Goal: Task Accomplishment & Management: Complete application form

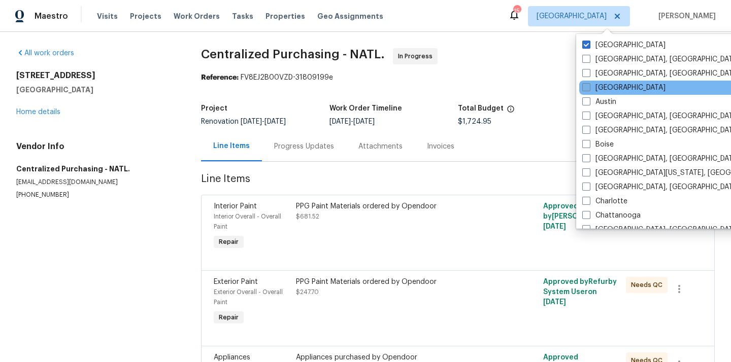
click at [602, 91] on label "[GEOGRAPHIC_DATA]" at bounding box center [623, 88] width 83 height 10
click at [589, 89] on input "[GEOGRAPHIC_DATA]" at bounding box center [585, 86] width 7 height 7
checkbox input "true"
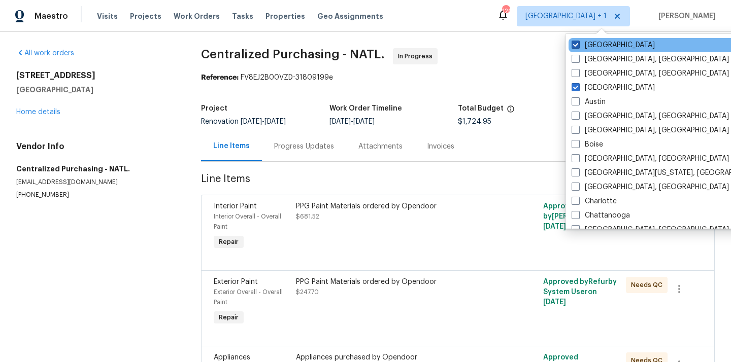
click at [595, 47] on label "[GEOGRAPHIC_DATA]" at bounding box center [613, 45] width 83 height 10
click at [578, 47] on input "[GEOGRAPHIC_DATA]" at bounding box center [575, 43] width 7 height 7
checkbox input "false"
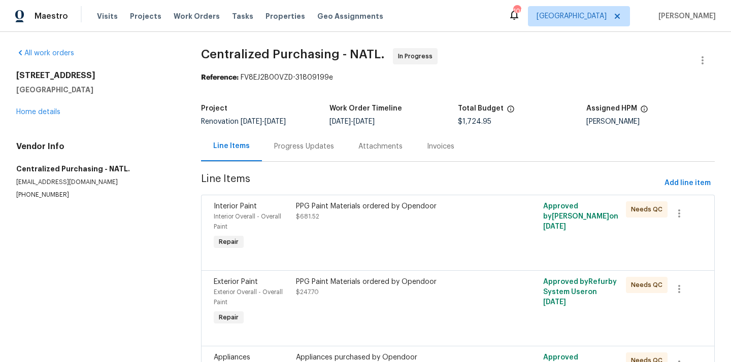
click at [140, 7] on div "Visits Projects Work Orders Tasks Properties Geo Assignments" at bounding box center [246, 16] width 298 height 20
click at [137, 12] on span "Projects" at bounding box center [145, 16] width 31 height 10
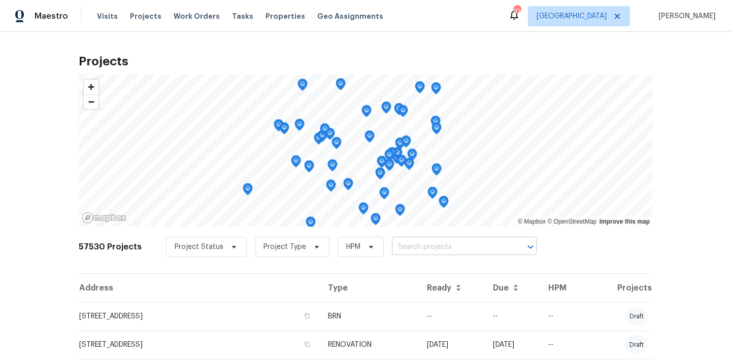
click at [427, 248] on input "text" at bounding box center [450, 248] width 116 height 16
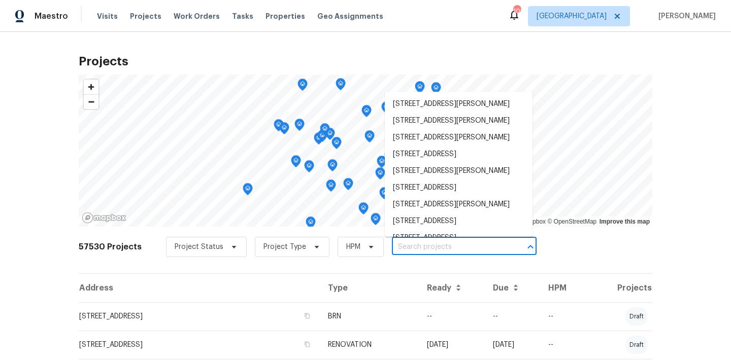
paste input "[STREET_ADDRESS]"
type input "[STREET_ADDRESS]"
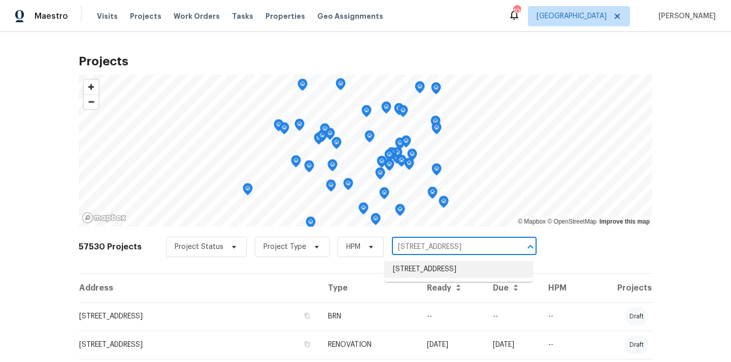
click at [427, 278] on li "[STREET_ADDRESS]" at bounding box center [459, 269] width 148 height 17
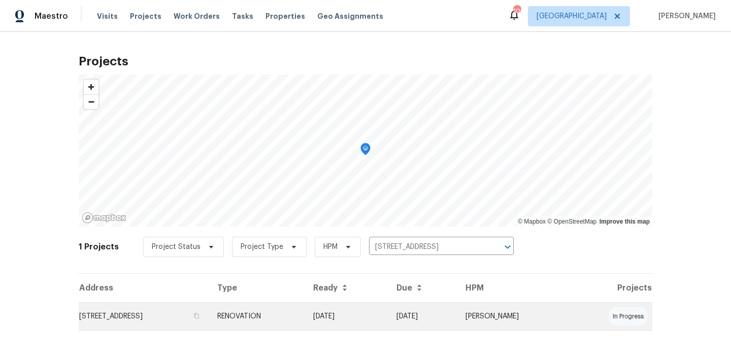
click at [305, 322] on td "RENOVATION" at bounding box center [257, 317] width 96 height 28
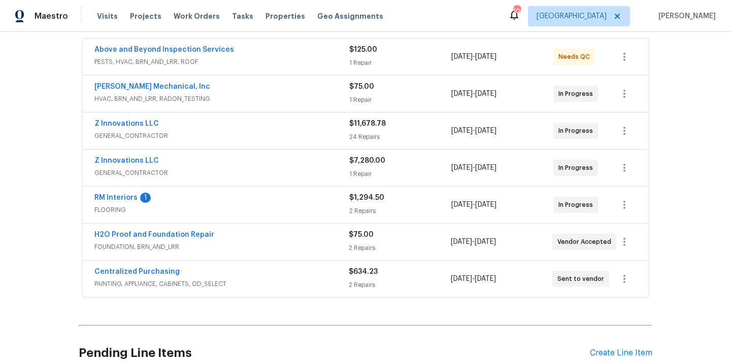
scroll to position [188, 0]
click at [156, 271] on link "Centralized Purchasing" at bounding box center [136, 272] width 85 height 7
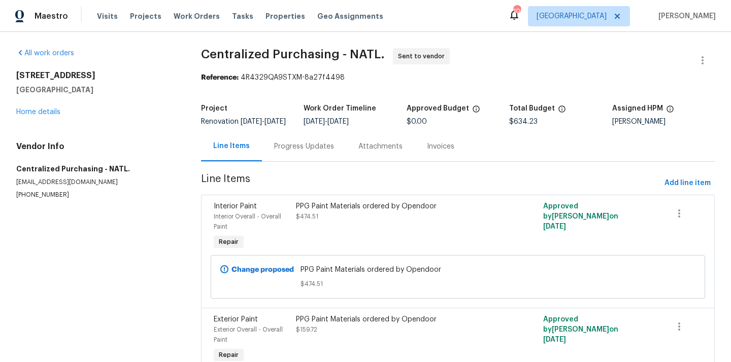
scroll to position [59, 0]
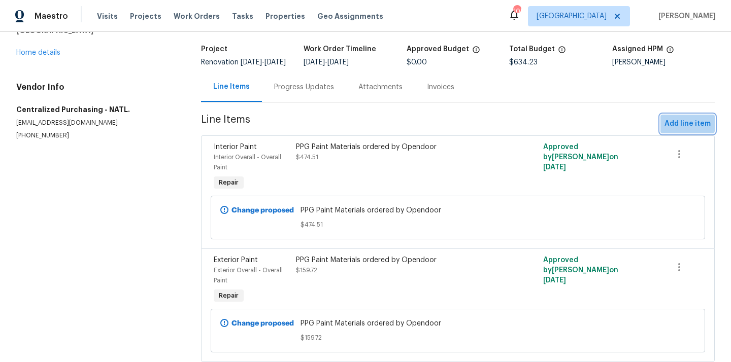
click at [681, 128] on span "Add line item" at bounding box center [687, 124] width 46 height 13
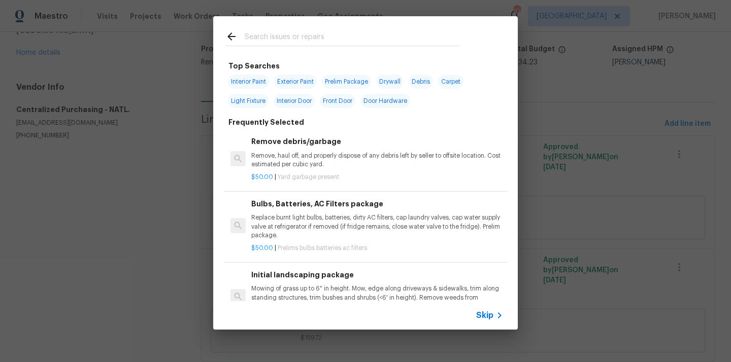
click at [399, 33] on input "text" at bounding box center [352, 37] width 215 height 15
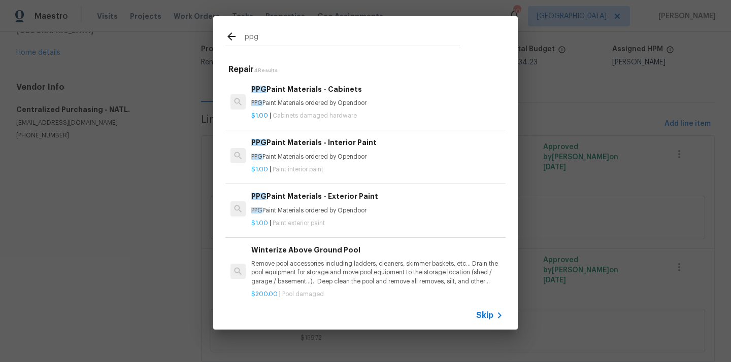
type input "ppg"
click at [324, 221] on span "Paint exterior paint" at bounding box center [299, 223] width 52 height 6
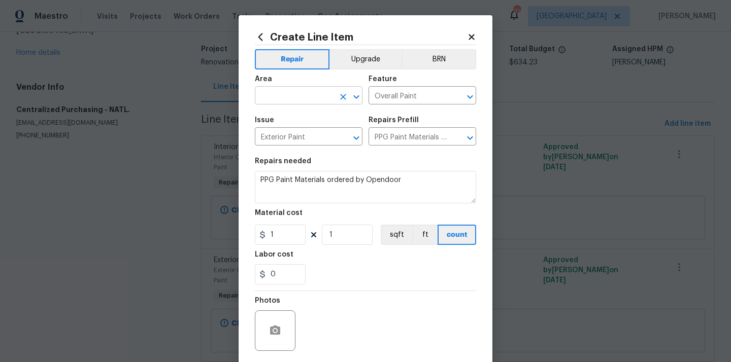
click at [299, 96] on input "text" at bounding box center [294, 97] width 79 height 16
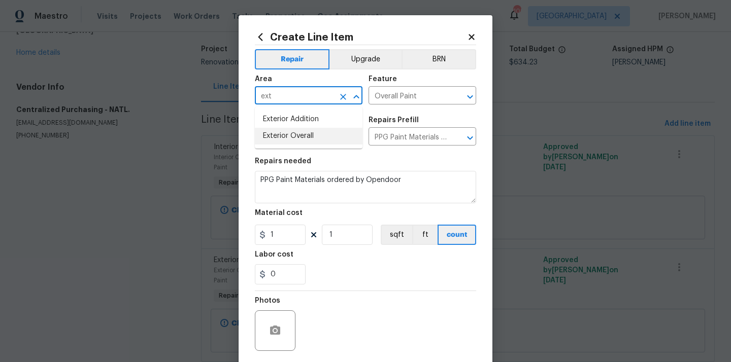
click at [285, 133] on li "Exterior Overall" at bounding box center [309, 136] width 108 height 17
type input "Exterior Overall"
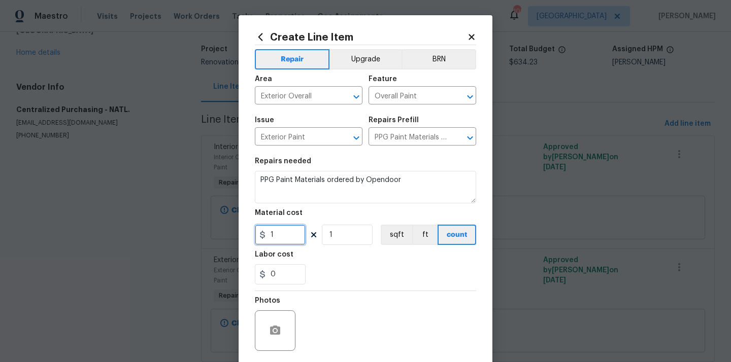
drag, startPoint x: 282, startPoint y: 233, endPoint x: 251, endPoint y: 233, distance: 30.5
click at [251, 233] on div "Create Line Item Repair Upgrade BRN Area Exterior Overall ​ Feature Overall Pai…" at bounding box center [366, 218] width 254 height 407
paste input "06.4"
type input "106.4"
click at [353, 273] on div "0" at bounding box center [365, 274] width 221 height 20
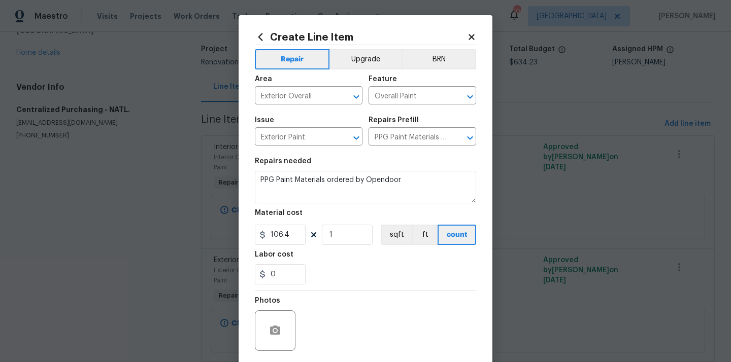
scroll to position [63, 0]
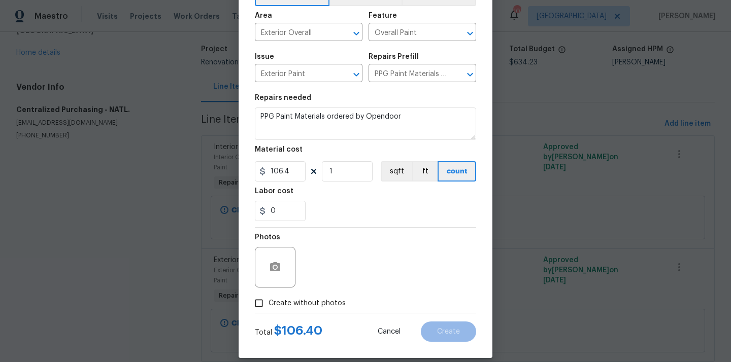
click at [325, 304] on span "Create without photos" at bounding box center [307, 303] width 77 height 11
click at [269, 304] on input "Create without photos" at bounding box center [258, 303] width 19 height 19
checkbox input "true"
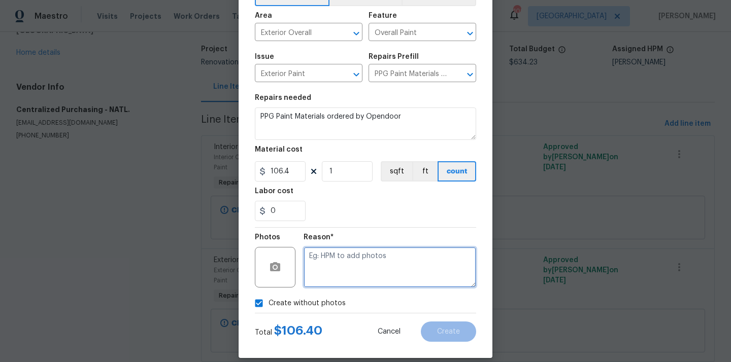
click at [343, 262] on textarea at bounding box center [390, 267] width 173 height 41
type textarea "N/A"
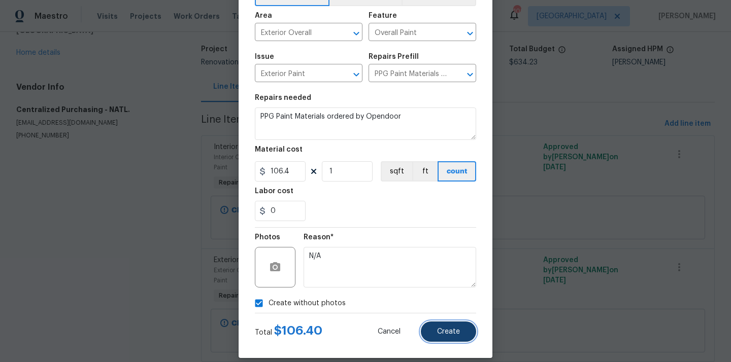
click at [434, 337] on button "Create" at bounding box center [448, 332] width 55 height 20
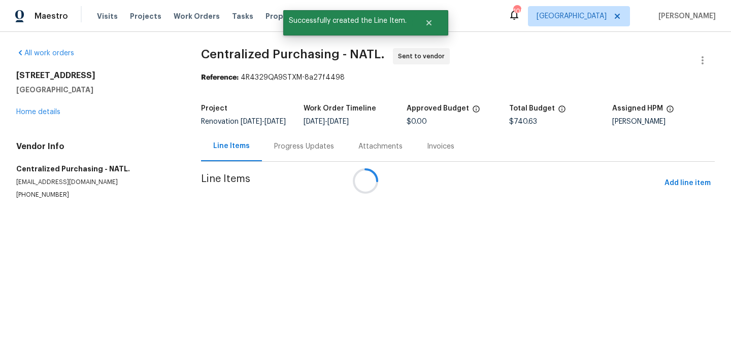
scroll to position [0, 0]
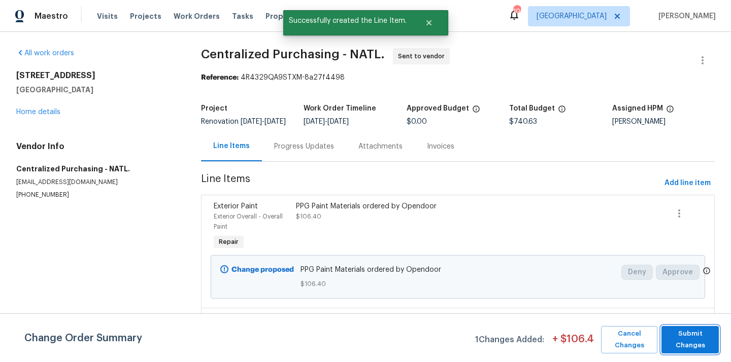
click at [688, 329] on span "Submit Changes" at bounding box center [689, 339] width 47 height 23
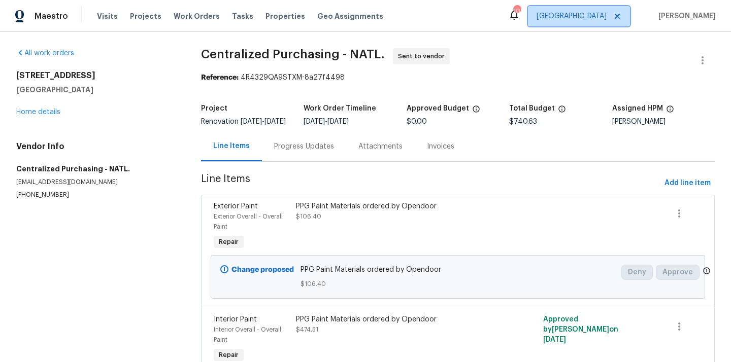
click at [598, 19] on span "[GEOGRAPHIC_DATA]" at bounding box center [572, 16] width 70 height 10
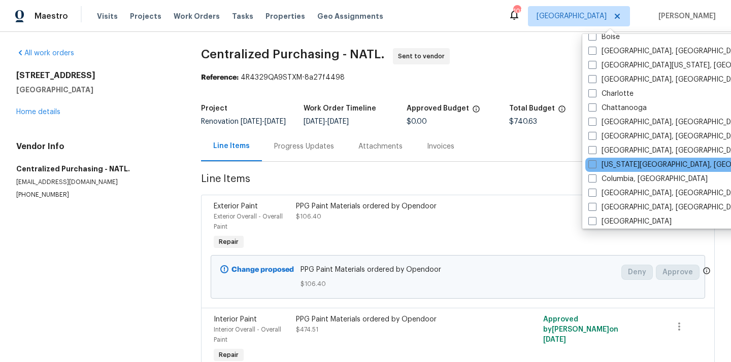
scroll to position [96, 0]
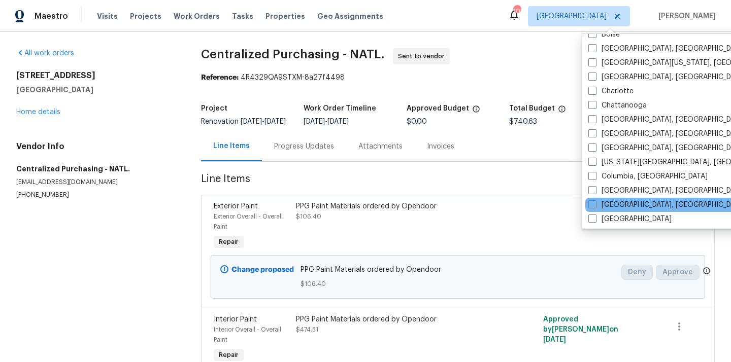
click at [590, 198] on div "[GEOGRAPHIC_DATA], [GEOGRAPHIC_DATA]" at bounding box center [687, 205] width 205 height 14
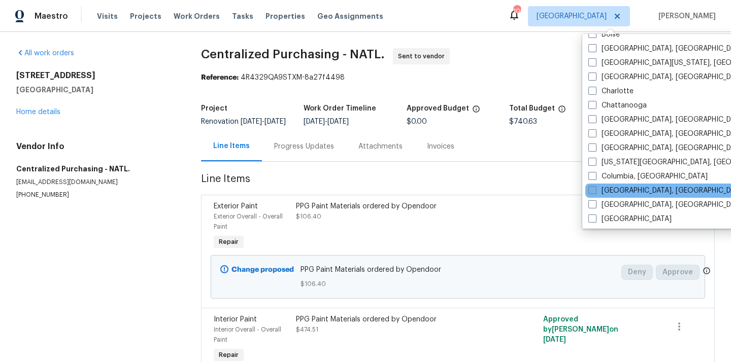
click at [590, 193] on span at bounding box center [592, 190] width 8 height 8
click at [590, 192] on input "[GEOGRAPHIC_DATA], [GEOGRAPHIC_DATA]" at bounding box center [591, 189] width 7 height 7
checkbox input "true"
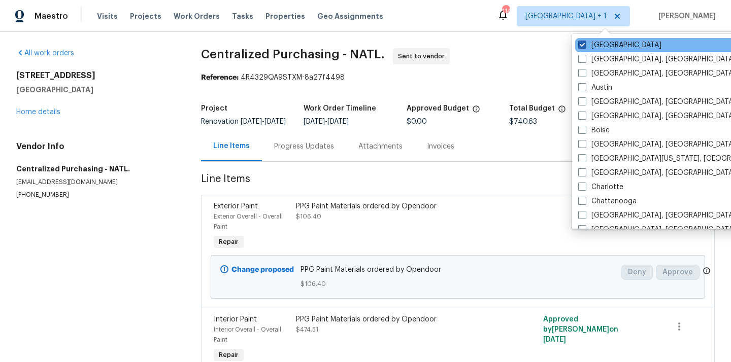
click at [584, 43] on span at bounding box center [582, 45] width 8 height 8
click at [584, 43] on input "[GEOGRAPHIC_DATA]" at bounding box center [581, 43] width 7 height 7
checkbox input "false"
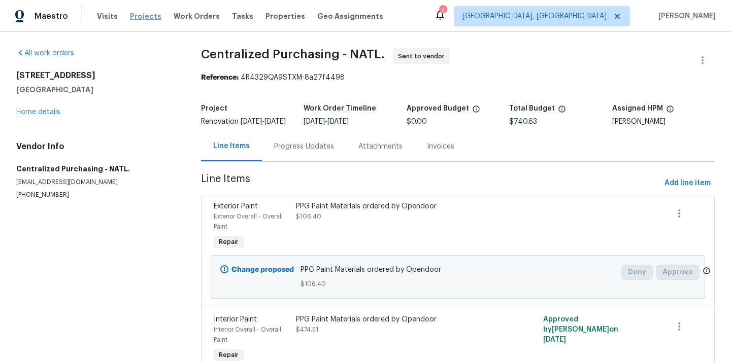
click at [147, 16] on span "Projects" at bounding box center [145, 16] width 31 height 10
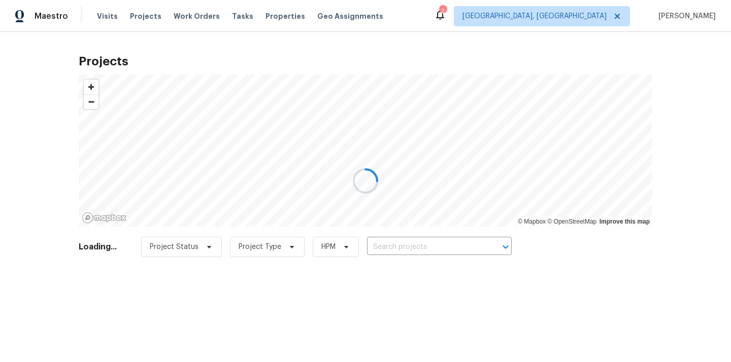
click at [443, 256] on div at bounding box center [365, 181] width 731 height 362
click at [445, 247] on div at bounding box center [365, 181] width 731 height 362
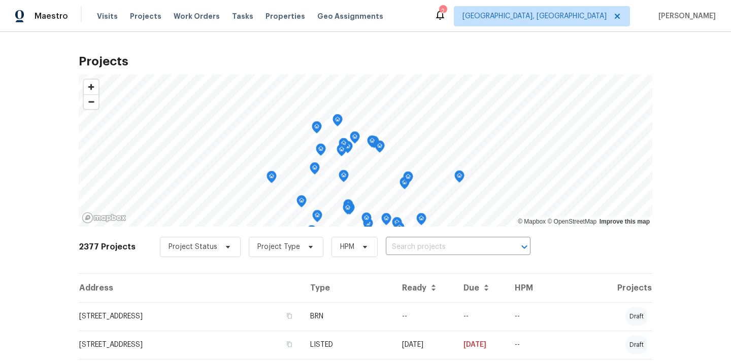
click at [445, 247] on input "text" at bounding box center [444, 248] width 116 height 16
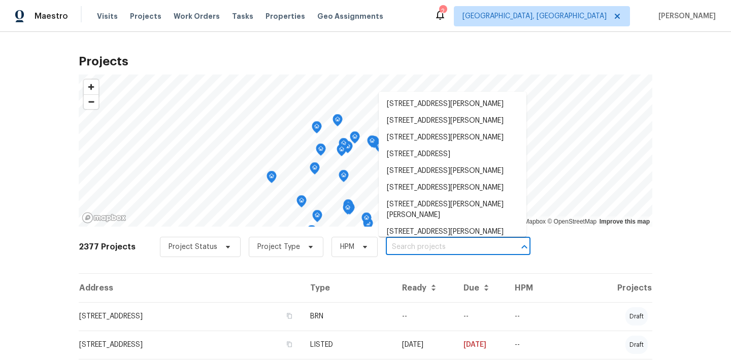
paste input "[STREET_ADDRESS]"
type input "[STREET_ADDRESS]"
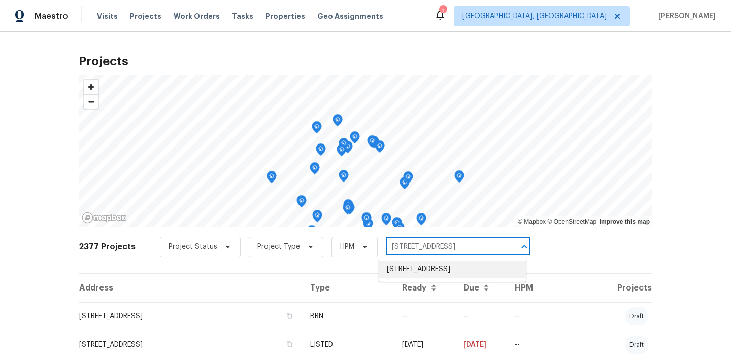
click at [438, 267] on li "[STREET_ADDRESS]" at bounding box center [453, 269] width 148 height 17
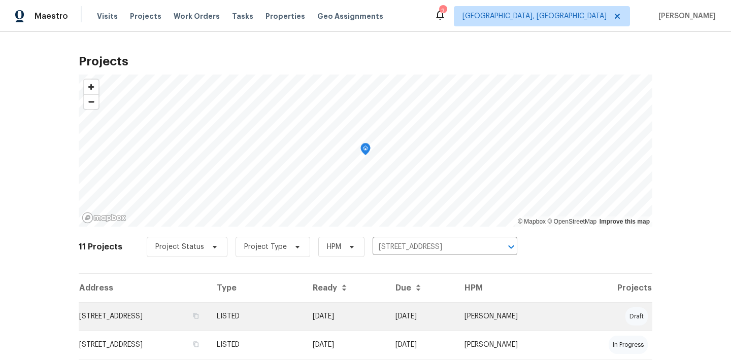
click at [305, 315] on td "LISTED" at bounding box center [257, 317] width 96 height 28
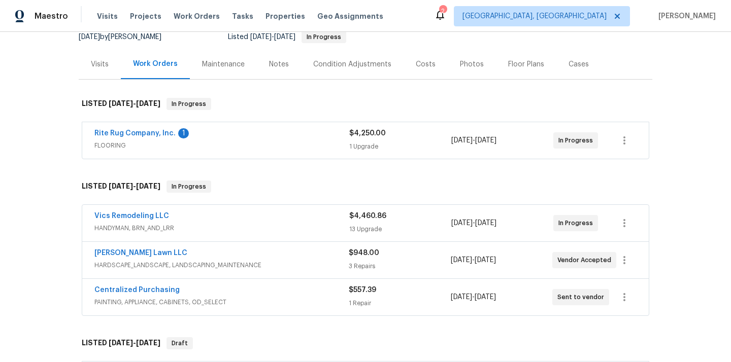
scroll to position [103, 0]
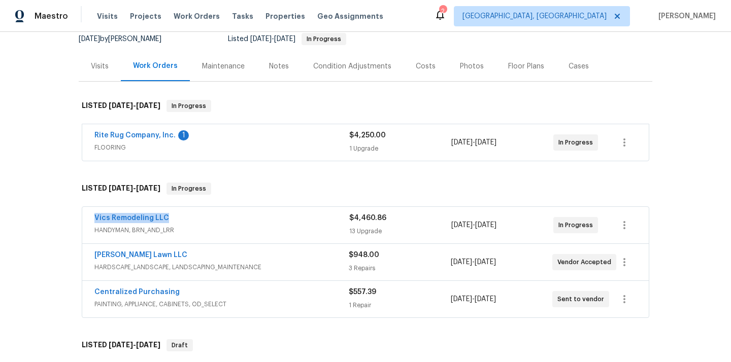
drag, startPoint x: 176, startPoint y: 218, endPoint x: 91, endPoint y: 216, distance: 85.3
click at [91, 216] on div "Vics Remodeling LLC HANDYMAN, BRN_AND_LRR $4,460.86 13 Upgrade [DATE] - [DATE] …" at bounding box center [365, 225] width 566 height 37
copy link "Vics Remodeling LLC"
click at [145, 287] on span "Centralized Purchasing" at bounding box center [136, 292] width 85 height 10
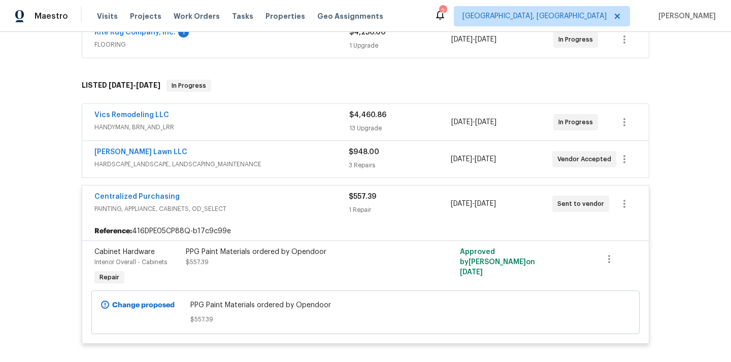
scroll to position [225, 0]
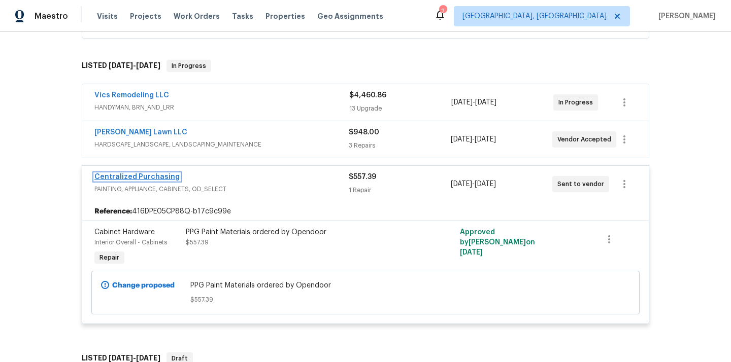
click at [160, 175] on link "Centralized Purchasing" at bounding box center [136, 177] width 85 height 7
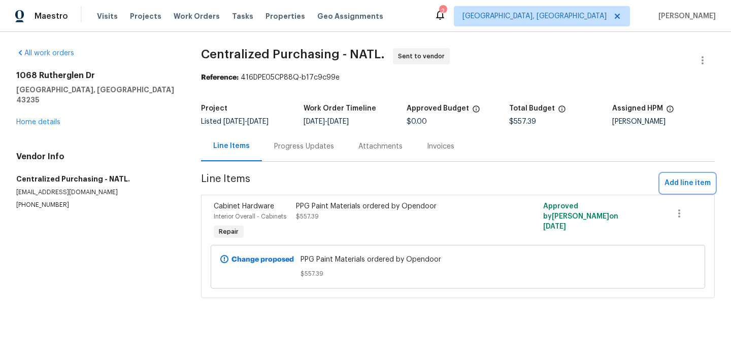
click at [682, 184] on span "Add line item" at bounding box center [687, 183] width 46 height 13
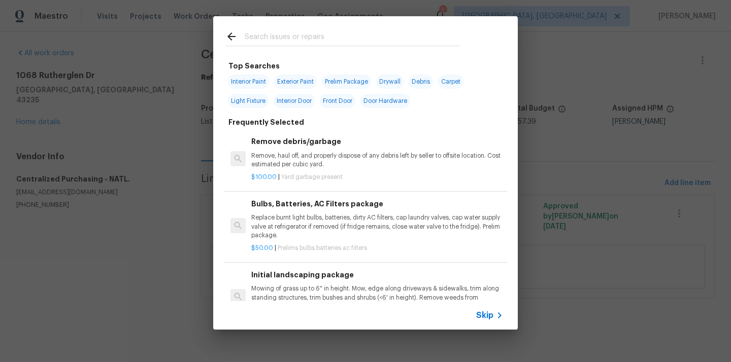
click at [334, 51] on div at bounding box center [342, 36] width 259 height 40
click at [323, 41] on input "text" at bounding box center [352, 37] width 215 height 15
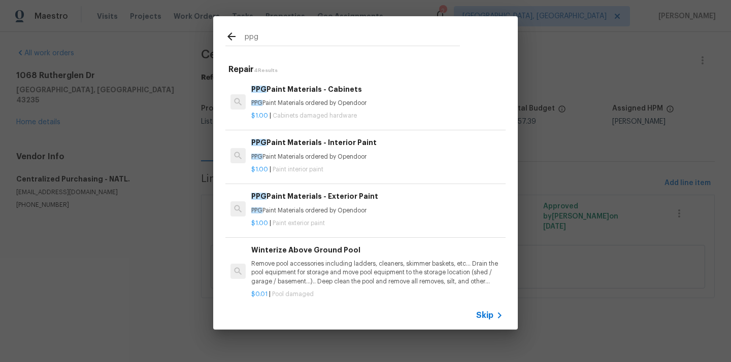
type input "ppg"
click at [303, 167] on span "Paint interior paint" at bounding box center [298, 169] width 51 height 6
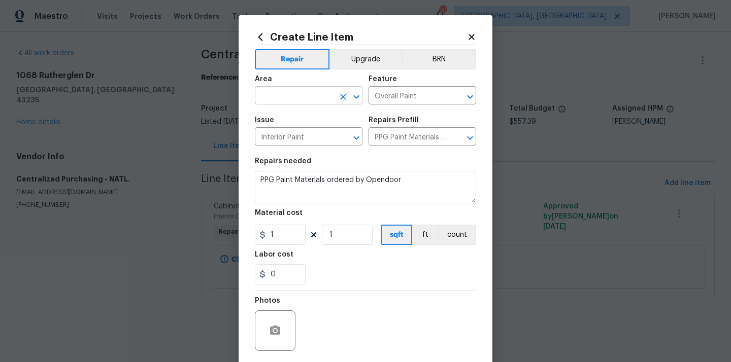
click at [300, 101] on input "text" at bounding box center [294, 97] width 79 height 16
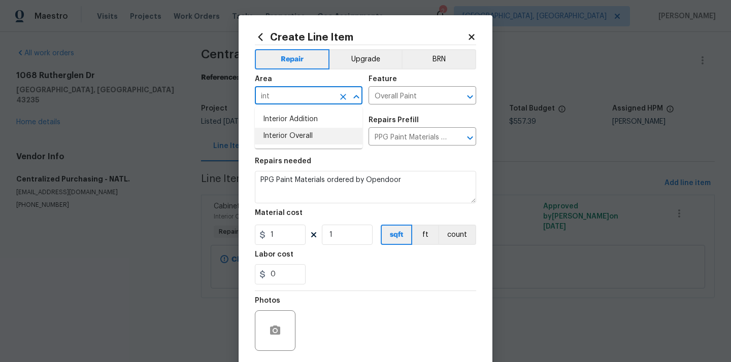
click at [290, 136] on li "Interior Overall" at bounding box center [309, 136] width 108 height 17
type input "Interior Overall"
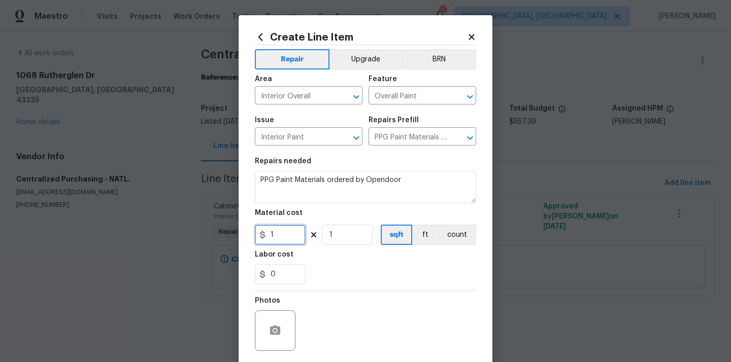
drag, startPoint x: 277, startPoint y: 232, endPoint x: 219, endPoint y: 229, distance: 57.9
click at [219, 229] on div "Create Line Item Repair Upgrade BRN Area Interior Overall ​ Feature Overall Pai…" at bounding box center [365, 181] width 731 height 362
paste input "37.25"
type input "137.25"
click at [343, 293] on div "Photos" at bounding box center [365, 324] width 221 height 66
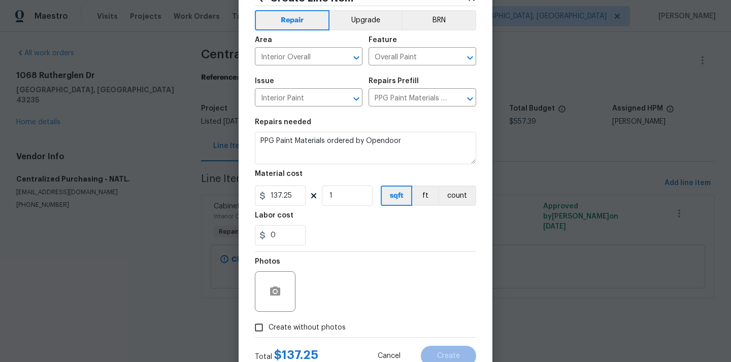
scroll to position [72, 0]
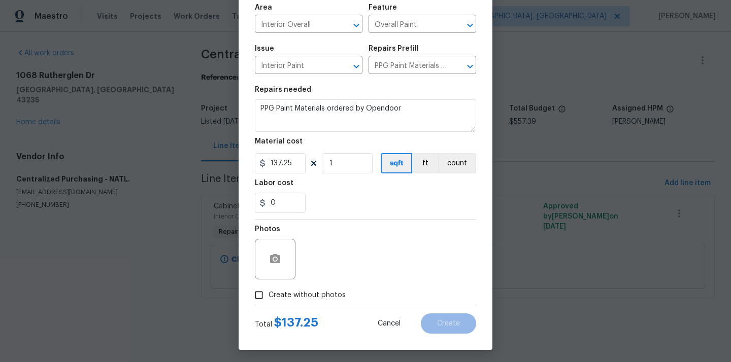
click at [319, 293] on span "Create without photos" at bounding box center [307, 295] width 77 height 11
click at [269, 293] on input "Create without photos" at bounding box center [258, 295] width 19 height 19
checkbox input "true"
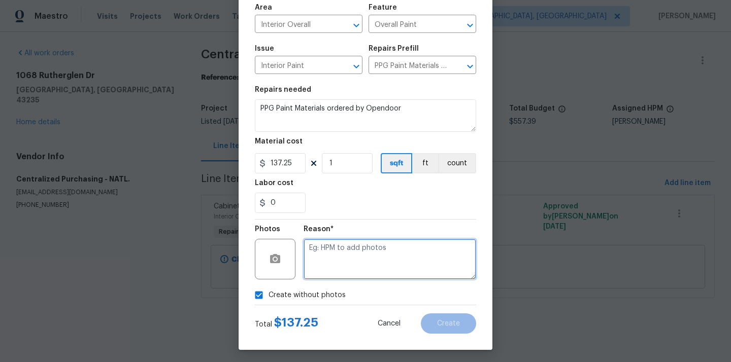
click at [340, 257] on textarea at bounding box center [390, 259] width 173 height 41
type textarea "N/A"
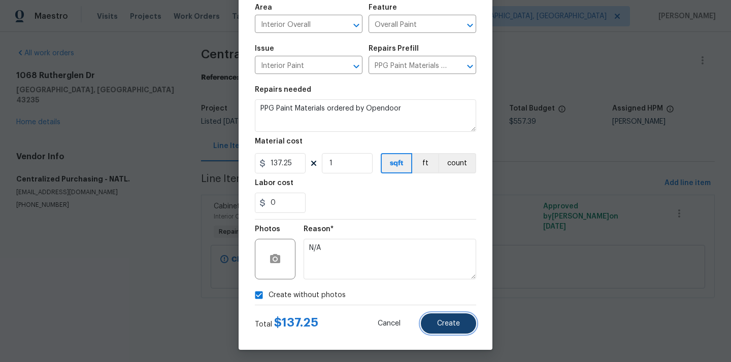
click at [438, 323] on span "Create" at bounding box center [448, 324] width 23 height 8
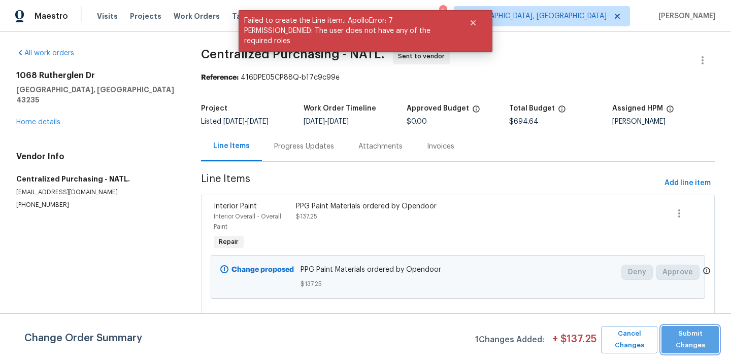
click at [701, 331] on button "Submit Changes" at bounding box center [689, 339] width 57 height 27
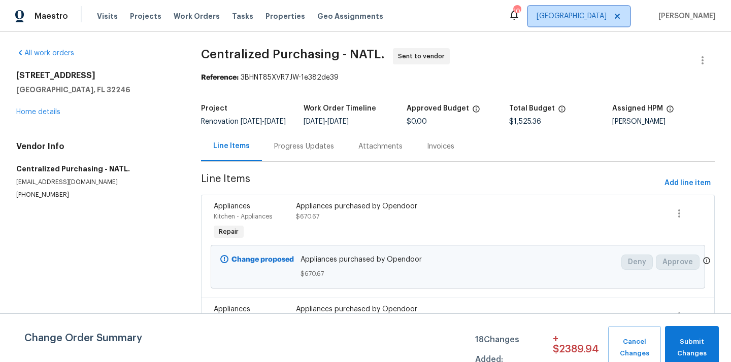
drag, startPoint x: 0, startPoint y: 0, endPoint x: 599, endPoint y: 17, distance: 599.2
click at [599, 17] on span "[GEOGRAPHIC_DATA]" at bounding box center [572, 16] width 70 height 10
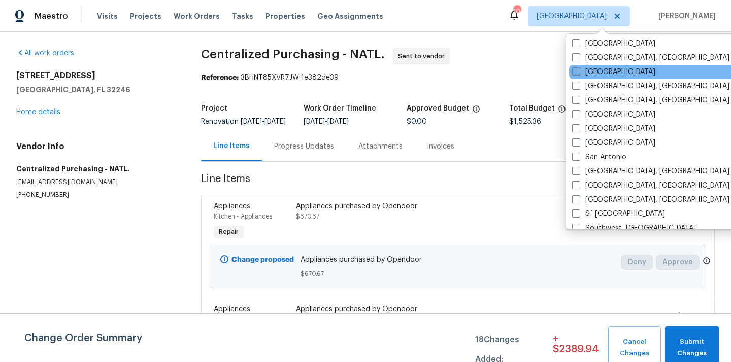
click at [596, 76] on label "[GEOGRAPHIC_DATA]" at bounding box center [613, 72] width 83 height 10
click at [579, 74] on input "[GEOGRAPHIC_DATA]" at bounding box center [575, 70] width 7 height 7
checkbox input "true"
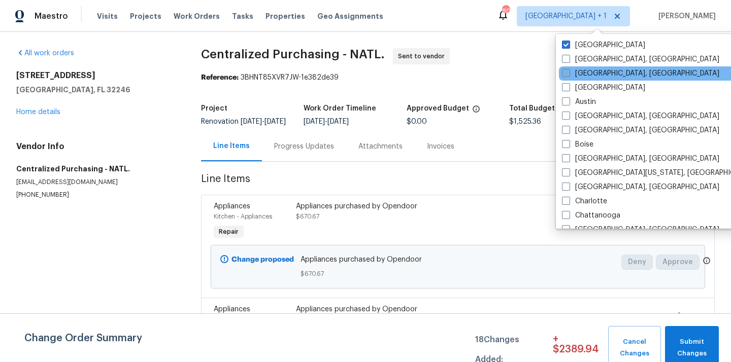
click at [580, 48] on label "[GEOGRAPHIC_DATA]" at bounding box center [603, 45] width 83 height 10
click at [568, 47] on input "[GEOGRAPHIC_DATA]" at bounding box center [565, 43] width 7 height 7
checkbox input "false"
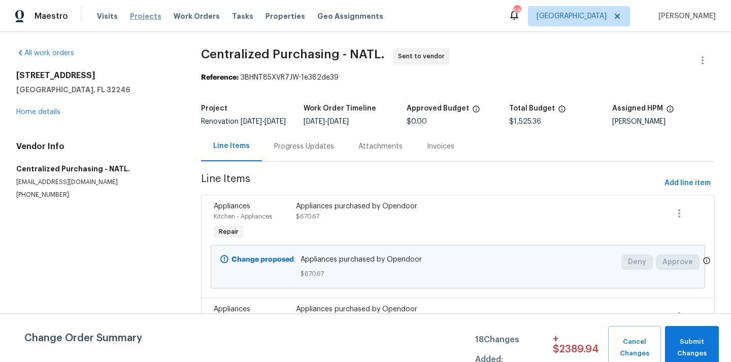
click at [139, 20] on span "Projects" at bounding box center [145, 16] width 31 height 10
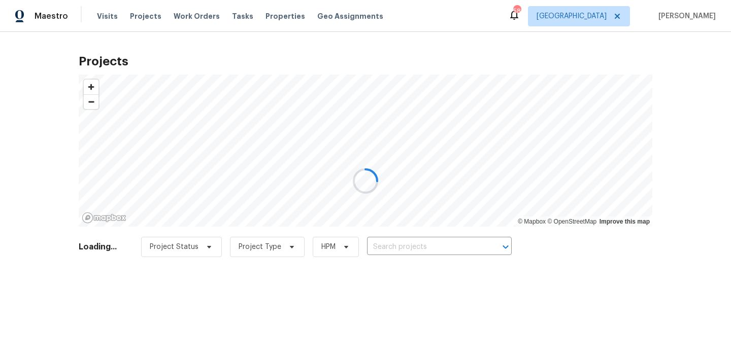
click at [423, 244] on div at bounding box center [365, 181] width 731 height 362
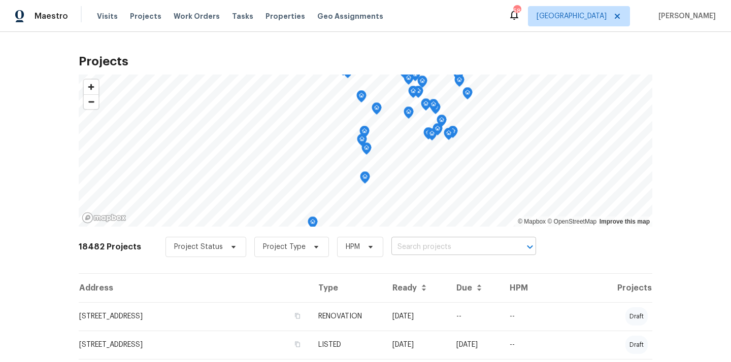
click at [429, 246] on input "text" at bounding box center [449, 248] width 116 height 16
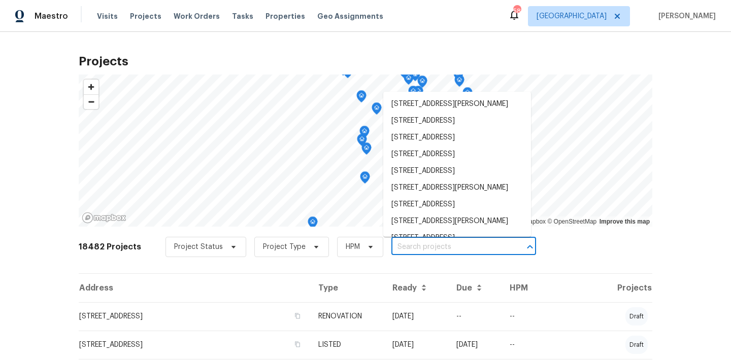
paste input "311 Burnette St, Durham, NC 27707"
type input "311 Burnette St, Durham, NC 27707"
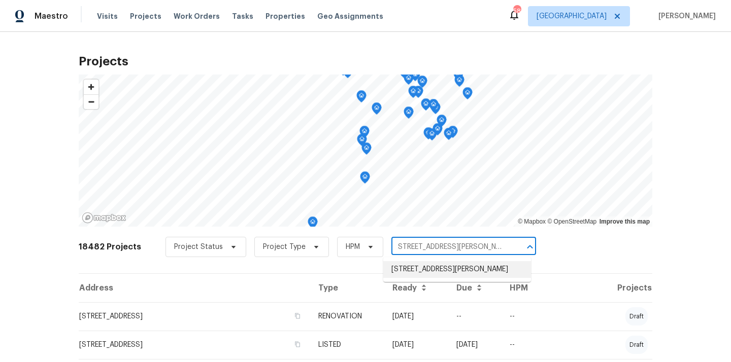
click at [426, 267] on li "311 Burnette St, Durham, NC 27707" at bounding box center [457, 269] width 148 height 17
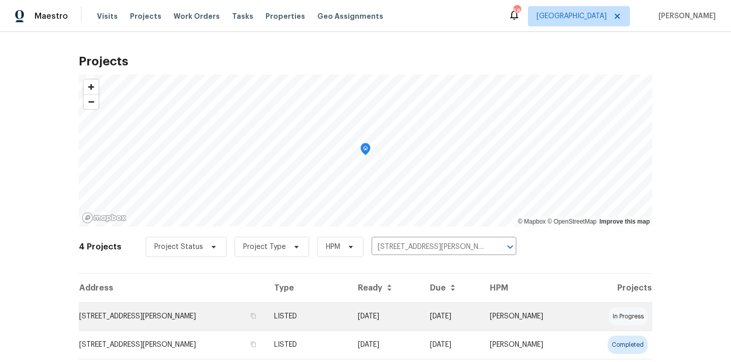
click at [211, 325] on td "311 Burnette St, Durham, NC 27707" at bounding box center [172, 317] width 187 height 28
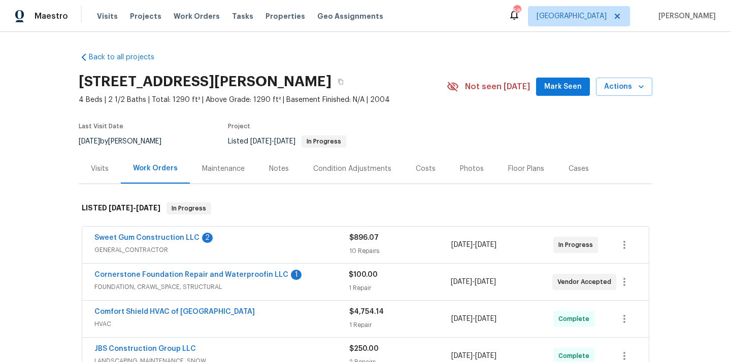
click at [296, 78] on h2 "311 Burnette St, Durham, NC 27707" at bounding box center [205, 82] width 253 height 10
copy h2 "27707"
